Goal: Transaction & Acquisition: Obtain resource

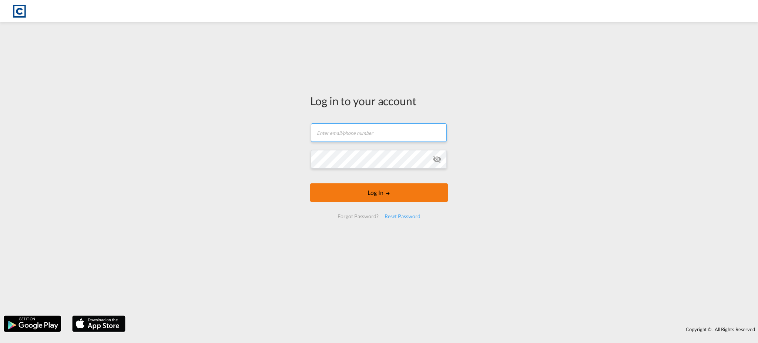
type input "[EMAIL_ADDRESS][DOMAIN_NAME]"
click at [370, 190] on body "Analytics Reports Dashboard Rate Search Enquiries Quotes Bookings" at bounding box center [379, 171] width 758 height 343
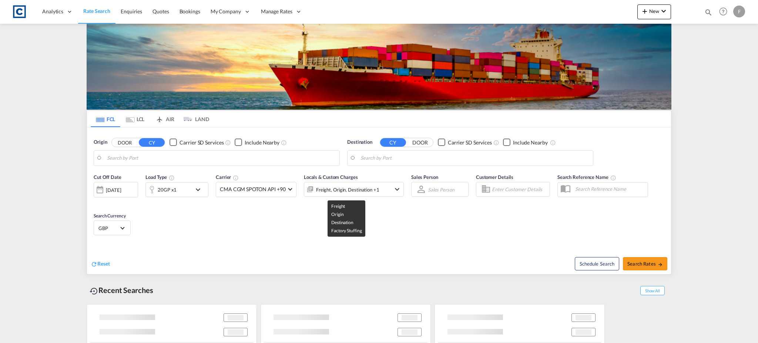
type input "GB-OL9, Oldham"
type input "[GEOGRAPHIC_DATA], [GEOGRAPHIC_DATA]"
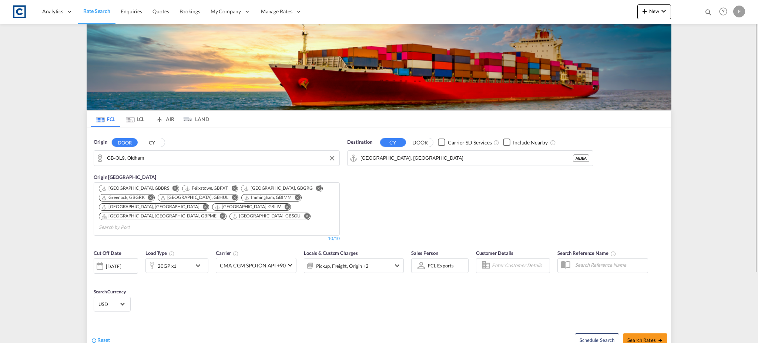
click at [125, 160] on input "GB-OL9, Oldham" at bounding box center [221, 157] width 229 height 11
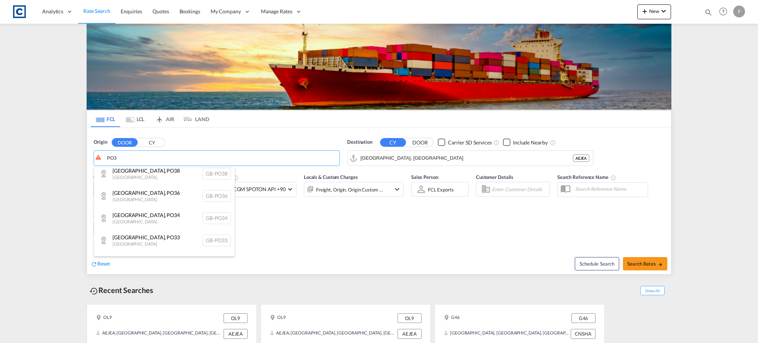
scroll to position [98, 0]
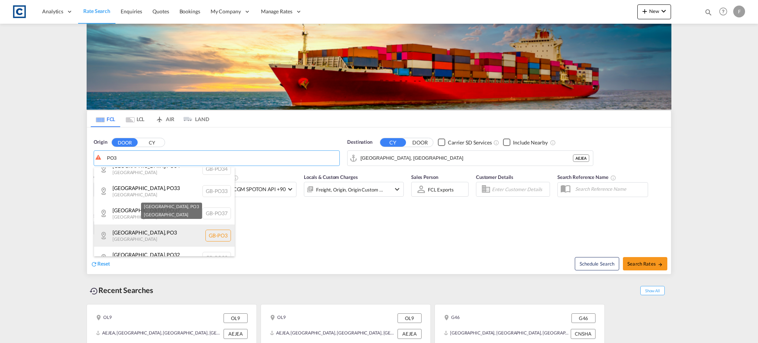
click at [131, 235] on div "Portsmouth , PO3 United Kingdom GB-PO3" at bounding box center [164, 235] width 141 height 22
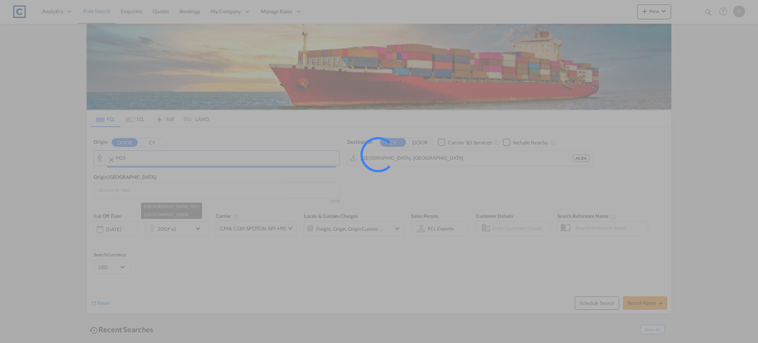
type input "GB-PO3, [GEOGRAPHIC_DATA]"
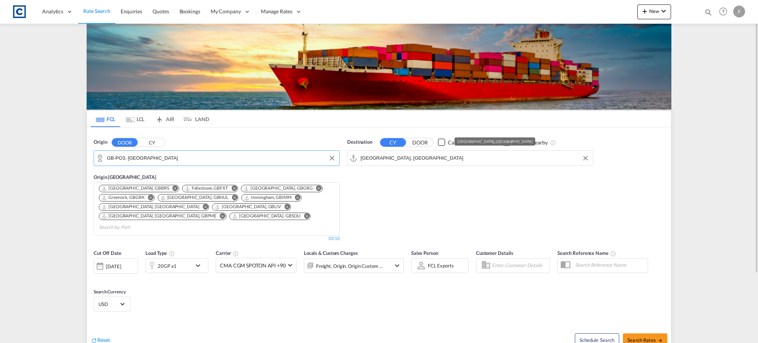
click at [388, 158] on input "[GEOGRAPHIC_DATA], [GEOGRAPHIC_DATA]" at bounding box center [474, 157] width 229 height 11
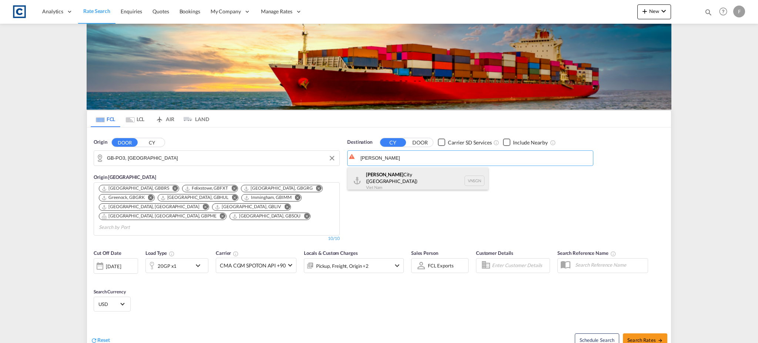
click at [400, 179] on div "Ho Chi Minh City (Saigon) Viet Nam VNSGN" at bounding box center [417, 180] width 141 height 27
type input "Ho Chi Minh City ([GEOGRAPHIC_DATA]), VNSGN"
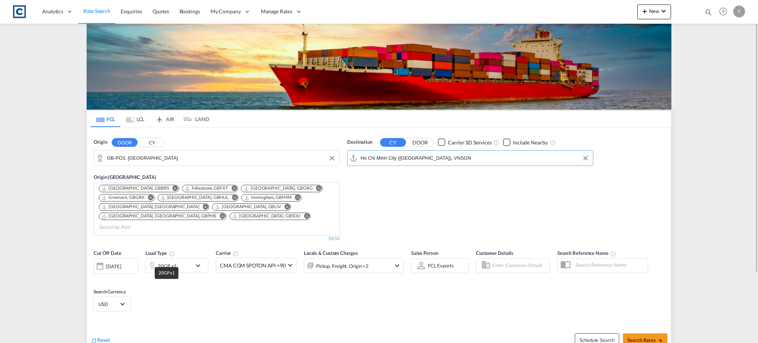
click at [170, 261] on div "20GP x1" at bounding box center [167, 266] width 19 height 10
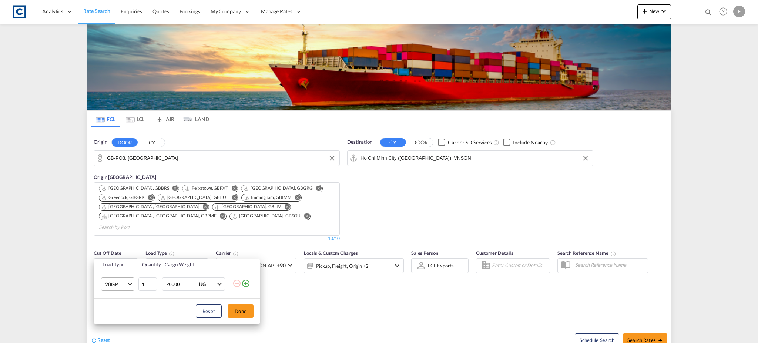
click at [125, 286] on span "20GP" at bounding box center [115, 284] width 21 height 7
click at [120, 286] on md-option "40HC" at bounding box center [124, 289] width 50 height 18
click at [238, 308] on button "Done" at bounding box center [241, 310] width 26 height 13
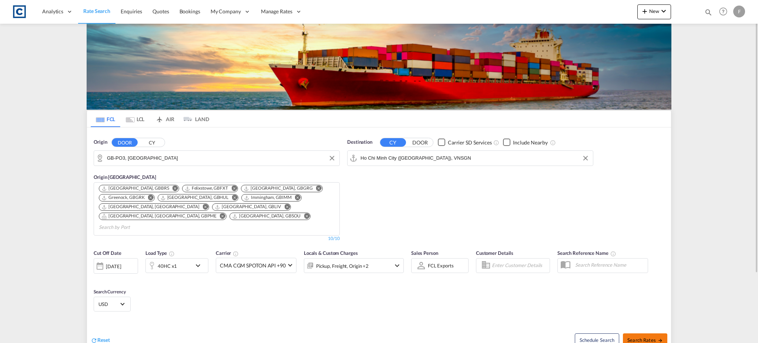
click at [647, 337] on span "Search Rates" at bounding box center [645, 340] width 36 height 6
type input "PO3 to VNSGN / 19 Sep 2025"
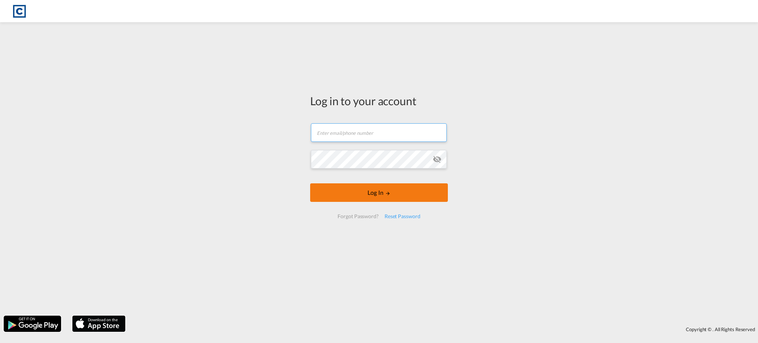
type input "[EMAIL_ADDRESS][DOMAIN_NAME]"
click at [376, 189] on button "Log In" at bounding box center [379, 192] width 138 height 19
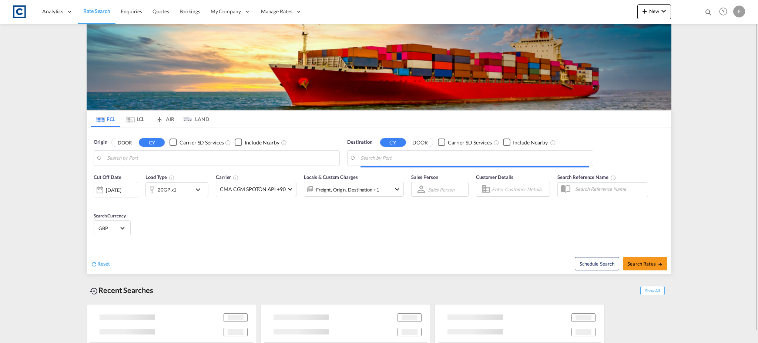
type input "GB-PO3, [GEOGRAPHIC_DATA]"
type input "Ho Chi Minh City ([GEOGRAPHIC_DATA]), VNSGN"
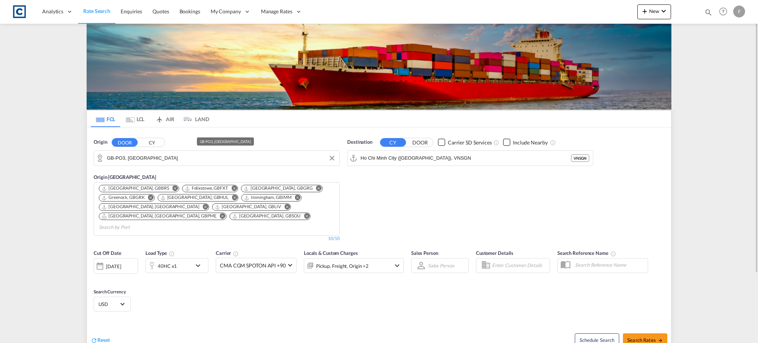
click at [128, 157] on input "GB-PO3, [GEOGRAPHIC_DATA]" at bounding box center [221, 157] width 229 height 11
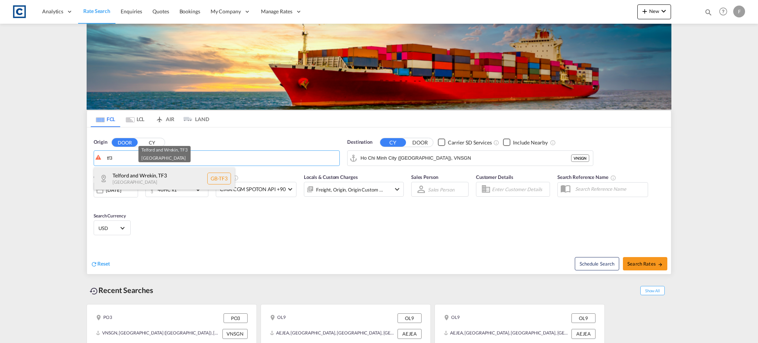
click at [137, 177] on div "Telford and Wrekin , TF3 [GEOGRAPHIC_DATA] [GEOGRAPHIC_DATA]-TF3" at bounding box center [164, 178] width 141 height 22
type input "GB-TF3, Telford and Wrekin"
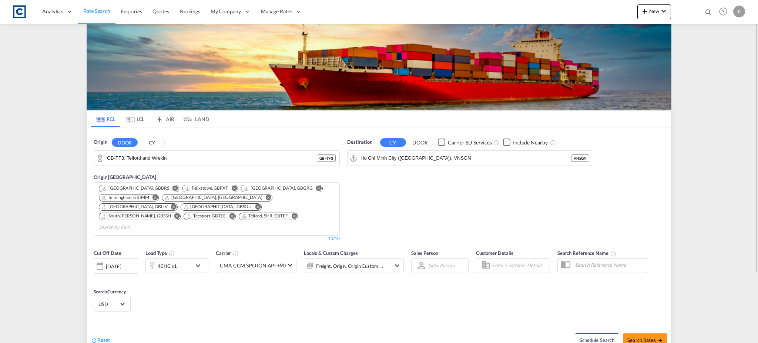
click at [416, 169] on div "Destination CY DOOR Carrier SD Services Include Nearby [GEOGRAPHIC_DATA] ([GEOG…" at bounding box center [469, 190] width 253 height 111
click at [416, 159] on input "Ho Chi Minh City ([GEOGRAPHIC_DATA]), VNSGN" at bounding box center [474, 157] width 229 height 11
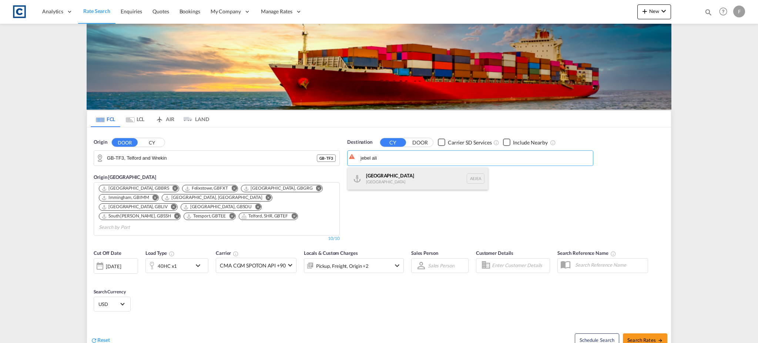
click at [403, 181] on div "[GEOGRAPHIC_DATA] [GEOGRAPHIC_DATA]" at bounding box center [417, 178] width 141 height 22
type input "[GEOGRAPHIC_DATA], [GEOGRAPHIC_DATA]"
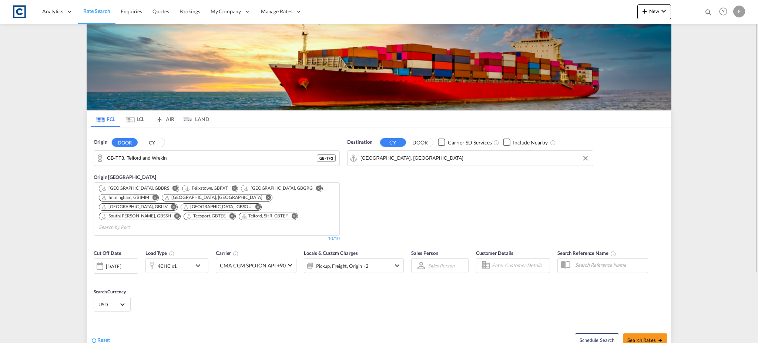
click at [108, 299] on md-select-value "USD" at bounding box center [112, 304] width 29 height 10
click at [139, 286] on input "search" at bounding box center [153, 288] width 108 height 7
type input "gbp"
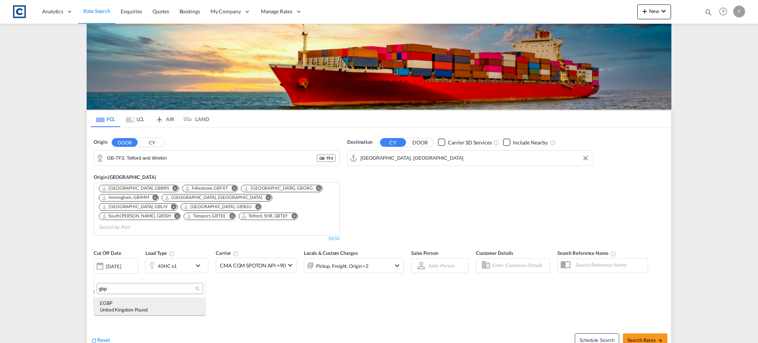
click at [137, 302] on div "£ GBP [GEOGRAPHIC_DATA] Pound" at bounding box center [150, 305] width 100 height 13
click at [647, 337] on span "Search Rates" at bounding box center [645, 340] width 36 height 6
type input "TF3 to AEJEA / [DATE]"
